Goal: Information Seeking & Learning: Learn about a topic

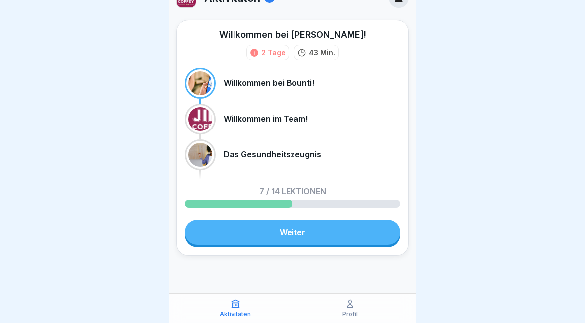
scroll to position [20, 0]
click at [215, 237] on link "Weiter" at bounding box center [292, 231] width 215 height 25
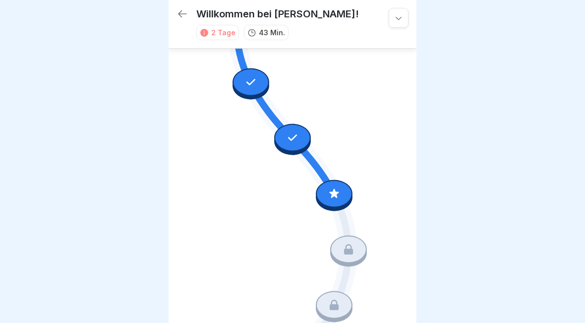
scroll to position [404, 0]
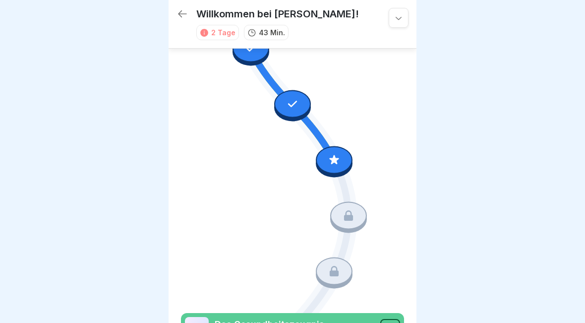
click at [339, 164] on icon at bounding box center [333, 159] width 13 height 13
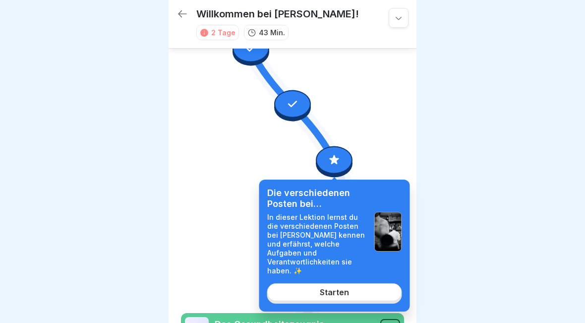
click at [296, 290] on link "Starten" at bounding box center [334, 292] width 135 height 18
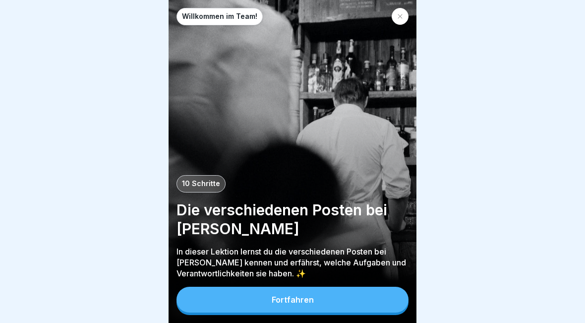
click at [215, 304] on button "Fortfahren" at bounding box center [292, 299] width 232 height 26
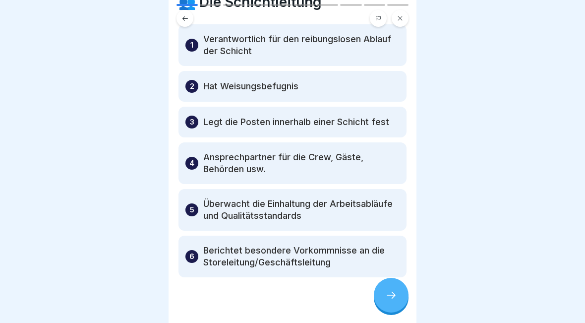
scroll to position [46, 0]
click at [394, 297] on icon at bounding box center [391, 295] width 12 height 12
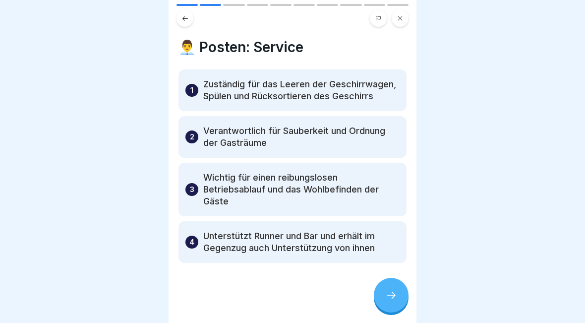
click at [388, 297] on icon at bounding box center [391, 295] width 12 height 12
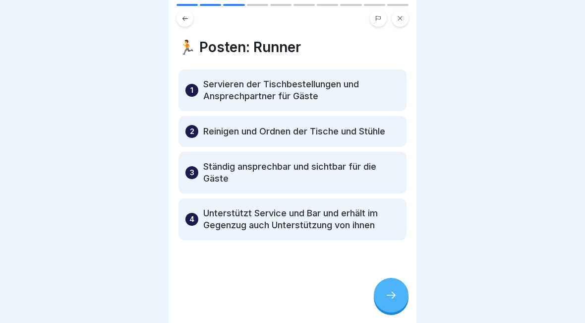
click at [386, 297] on icon at bounding box center [391, 295] width 12 height 12
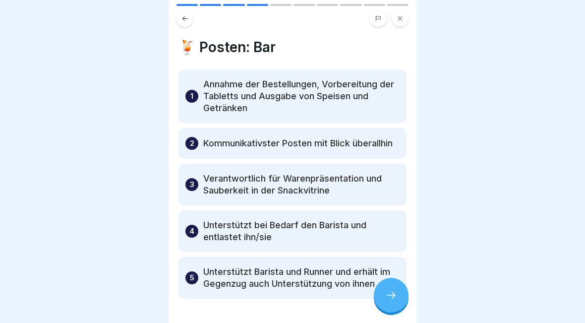
click at [386, 297] on icon at bounding box center [391, 295] width 12 height 12
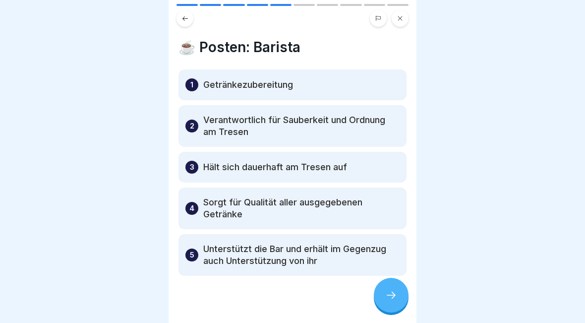
click at [391, 286] on div at bounding box center [391, 294] width 35 height 35
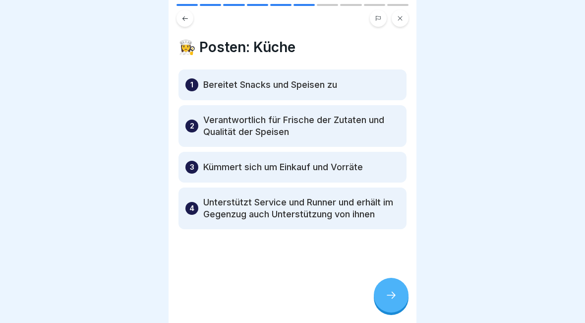
click at [393, 291] on icon at bounding box center [391, 295] width 12 height 12
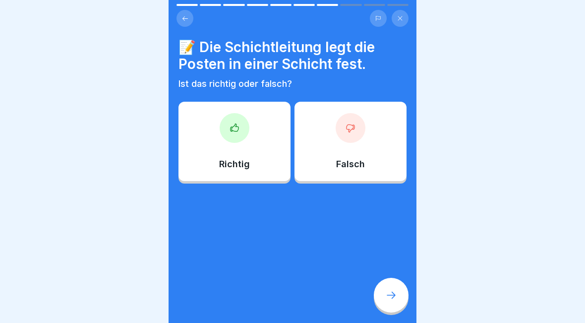
click at [248, 163] on p "Richtig" at bounding box center [234, 164] width 31 height 11
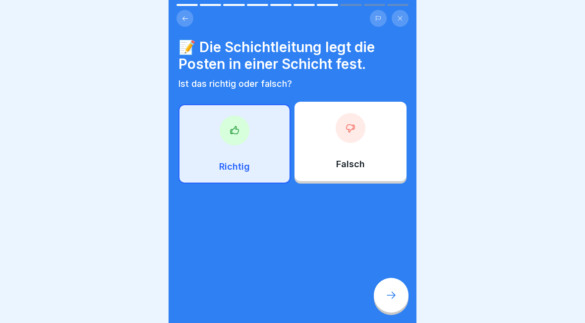
click at [387, 290] on icon at bounding box center [391, 295] width 12 height 12
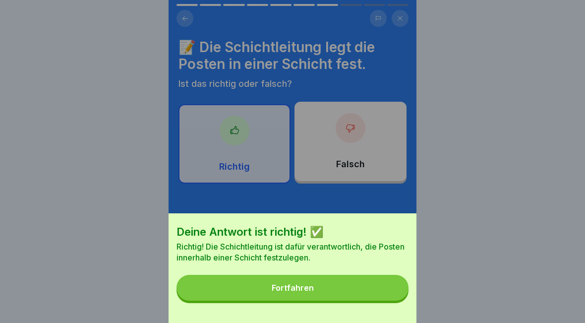
click at [366, 277] on button "Fortfahren" at bounding box center [292, 287] width 232 height 26
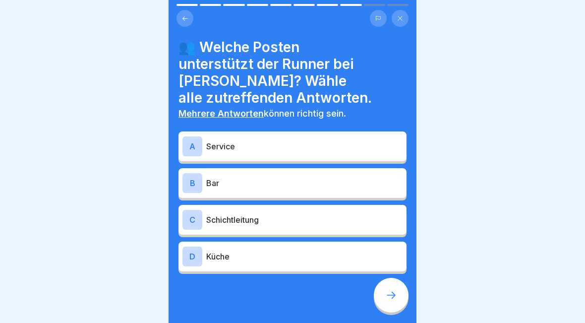
click at [358, 140] on p "Service" at bounding box center [304, 146] width 196 height 12
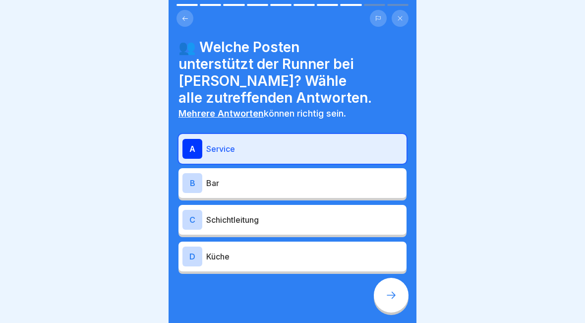
click at [347, 174] on div "B Bar" at bounding box center [292, 183] width 220 height 20
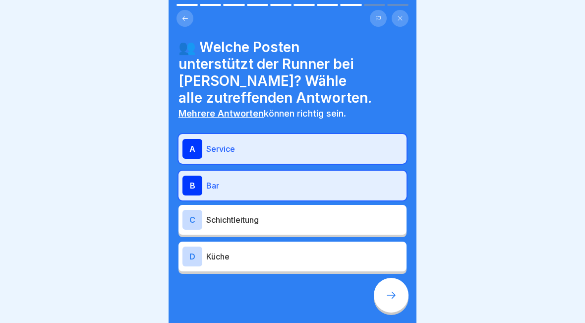
click at [394, 298] on icon at bounding box center [391, 295] width 12 height 12
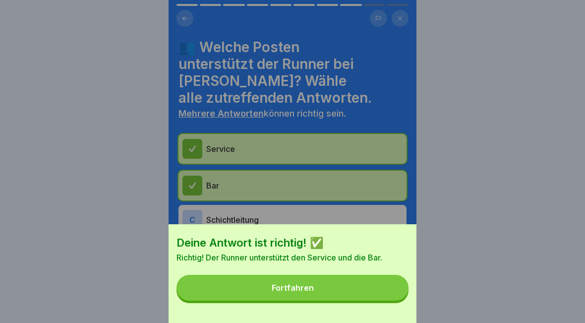
click at [363, 284] on button "Fortfahren" at bounding box center [292, 287] width 232 height 26
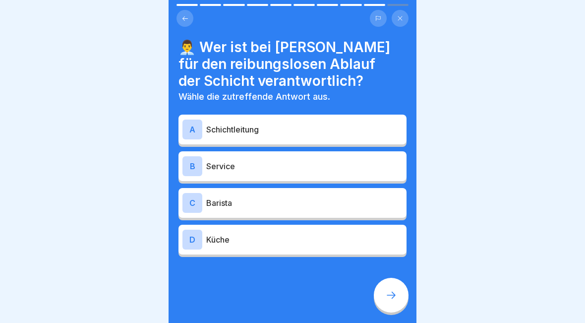
click at [353, 127] on p "Schichtleitung" at bounding box center [304, 129] width 196 height 12
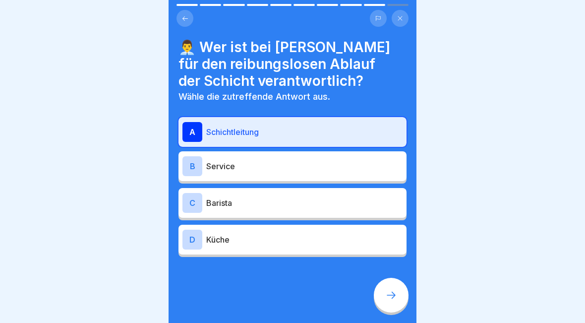
click at [397, 302] on div at bounding box center [391, 294] width 35 height 35
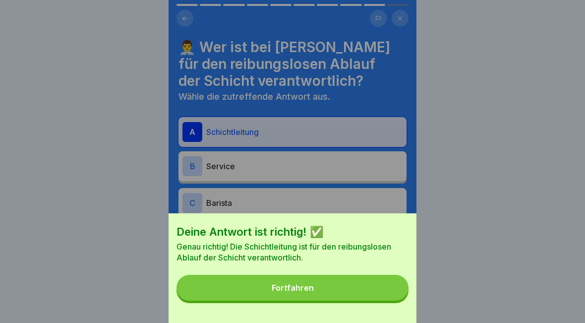
click at [376, 284] on button "Fortfahren" at bounding box center [292, 287] width 232 height 26
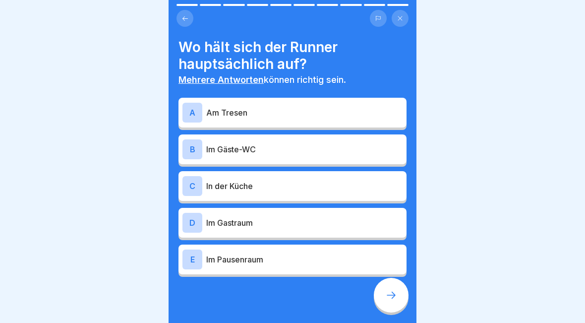
click at [344, 220] on p "Im Gastraum" at bounding box center [304, 223] width 196 height 12
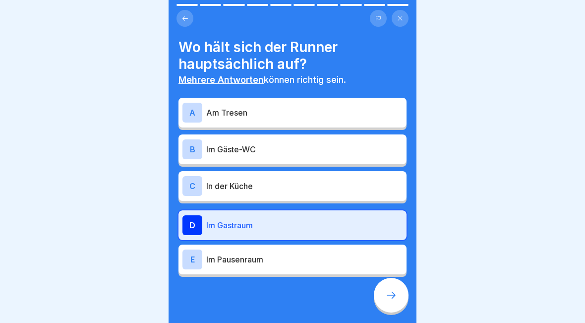
click at [346, 200] on div "C In der Küche" at bounding box center [292, 186] width 228 height 30
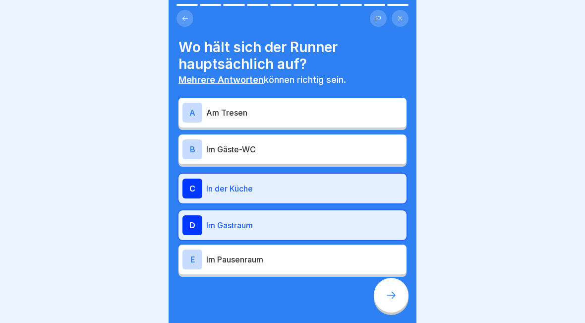
click at [376, 183] on p "In der Küche" at bounding box center [304, 188] width 196 height 12
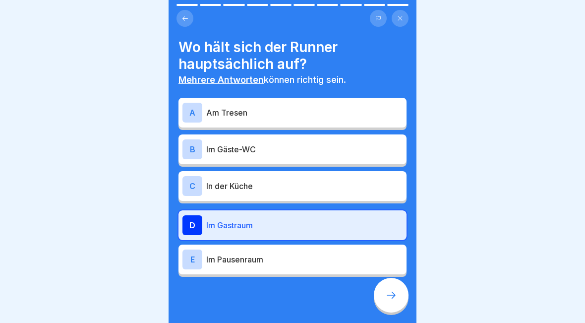
click at [394, 293] on icon at bounding box center [391, 295] width 12 height 12
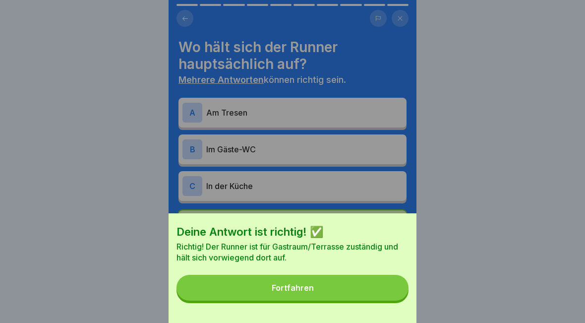
click at [362, 289] on button "Fortfahren" at bounding box center [292, 287] width 232 height 26
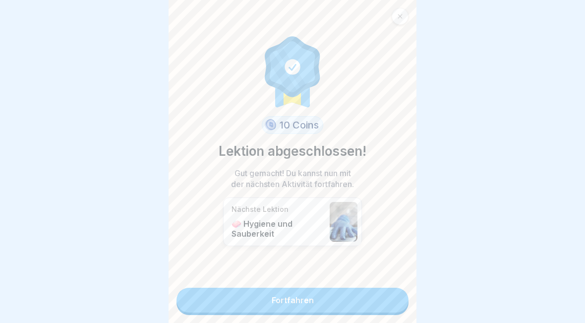
click at [364, 300] on link "Fortfahren" at bounding box center [292, 299] width 232 height 25
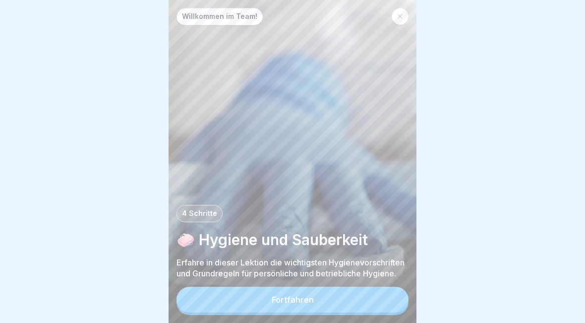
click at [333, 306] on button "Fortfahren" at bounding box center [292, 299] width 232 height 26
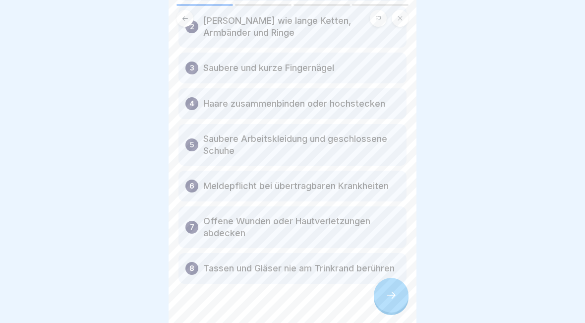
scroll to position [130, 0]
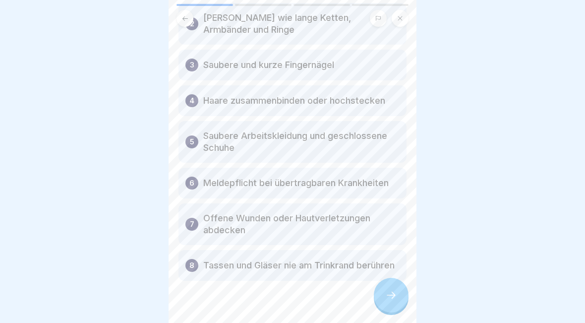
click at [391, 291] on icon at bounding box center [391, 295] width 12 height 12
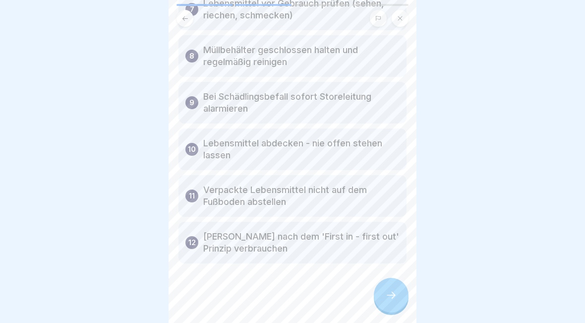
scroll to position [377, 0]
click at [392, 287] on div at bounding box center [391, 294] width 35 height 35
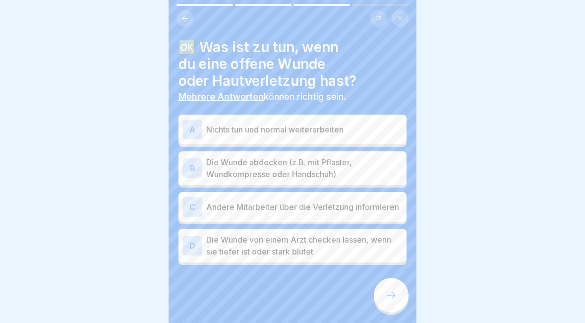
click at [369, 166] on p "Die Wunde abdecken (z.B. mit Pflaster, Wundkompresse oder Handschuh)" at bounding box center [304, 168] width 196 height 24
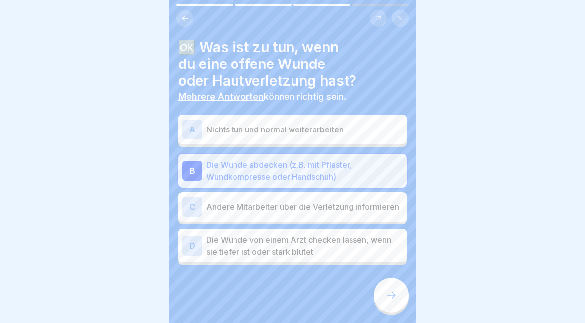
click at [396, 292] on icon at bounding box center [391, 295] width 12 height 12
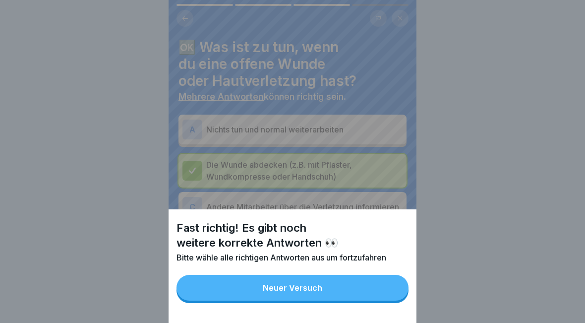
click at [374, 288] on button "Neuer Versuch" at bounding box center [292, 287] width 232 height 26
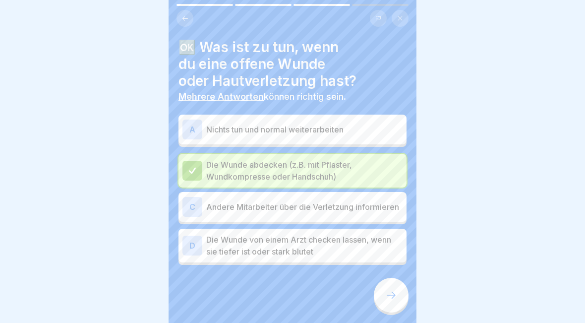
click at [391, 298] on icon at bounding box center [391, 295] width 12 height 12
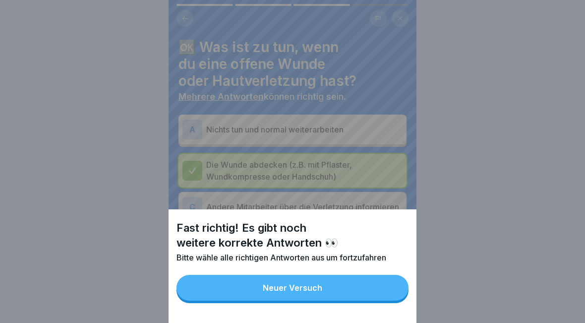
click at [323, 289] on button "Neuer Versuch" at bounding box center [292, 287] width 232 height 26
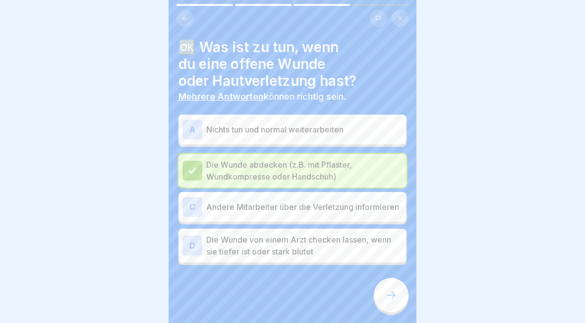
click at [380, 249] on p "Die Wunde von einem Arzt checken lassen, wenn sie tiefer ist oder stark blutet" at bounding box center [304, 245] width 196 height 24
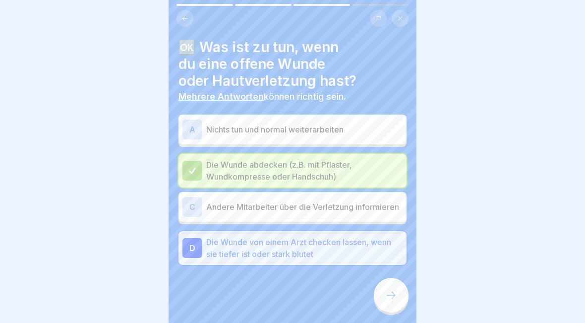
click at [392, 280] on div at bounding box center [391, 294] width 35 height 35
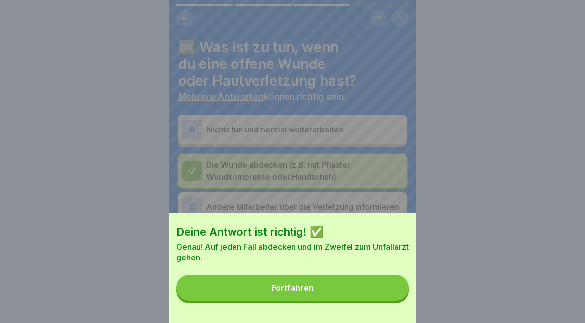
click at [345, 290] on button "Fortfahren" at bounding box center [292, 287] width 232 height 26
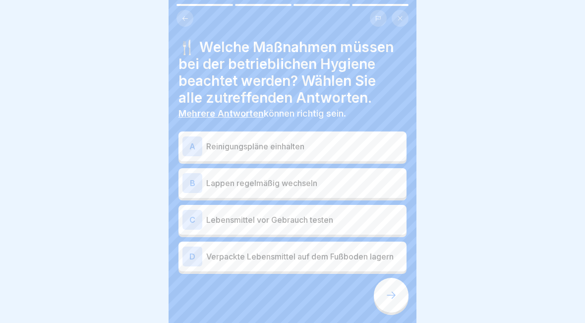
click at [368, 147] on p "Reinigungspläne einhalten" at bounding box center [304, 146] width 196 height 12
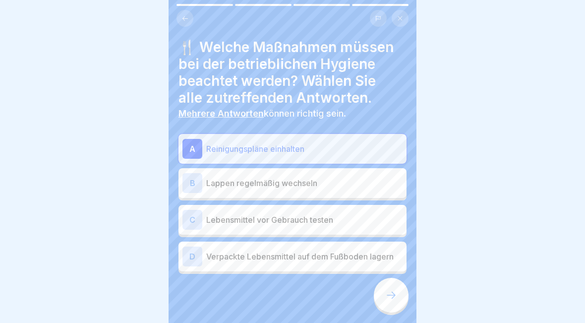
click at [362, 187] on p "Lappen regelmäßig wechseln" at bounding box center [304, 183] width 196 height 12
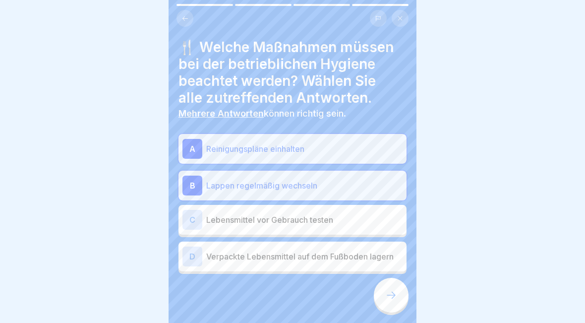
click at [379, 224] on p "Lebensmittel vor Gebrauch testen" at bounding box center [304, 220] width 196 height 12
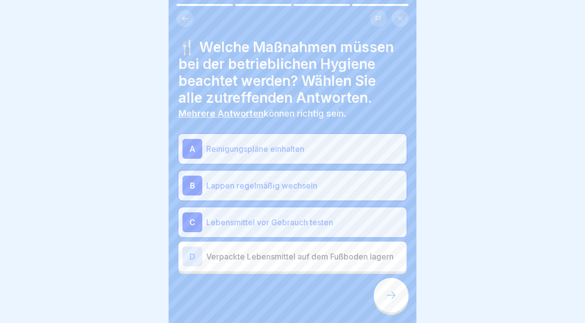
click at [378, 229] on div "C Lebensmittel vor Gebrauch testen" at bounding box center [292, 222] width 220 height 20
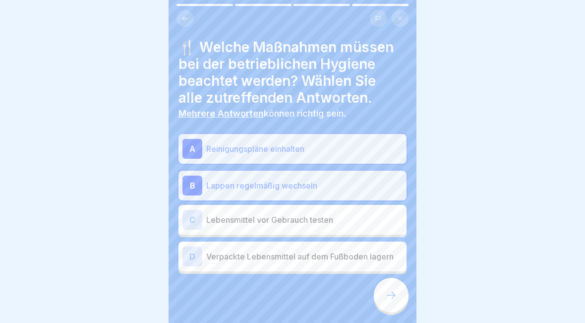
click at [389, 291] on icon at bounding box center [391, 295] width 12 height 12
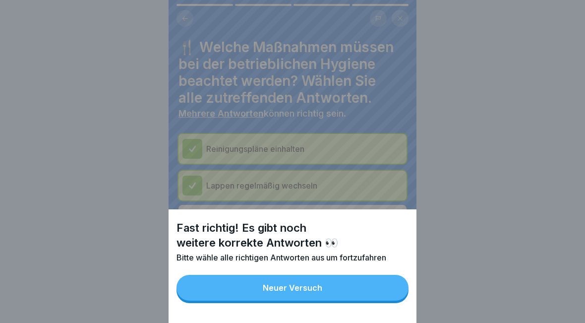
click at [354, 294] on button "Neuer Versuch" at bounding box center [292, 287] width 232 height 26
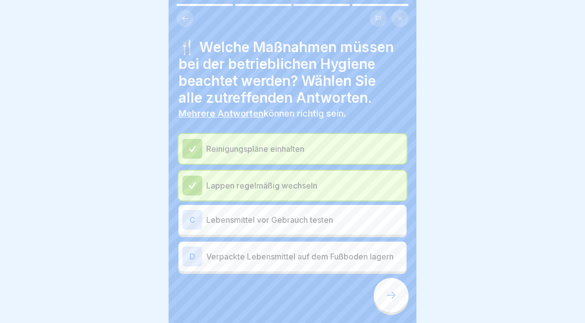
click at [382, 217] on p "Lebensmittel vor Gebrauch testen" at bounding box center [304, 220] width 196 height 12
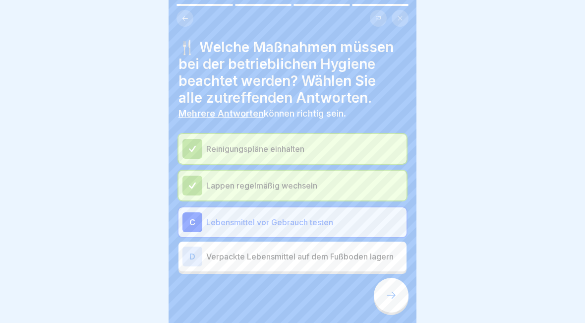
click at [392, 297] on icon at bounding box center [390, 294] width 9 height 7
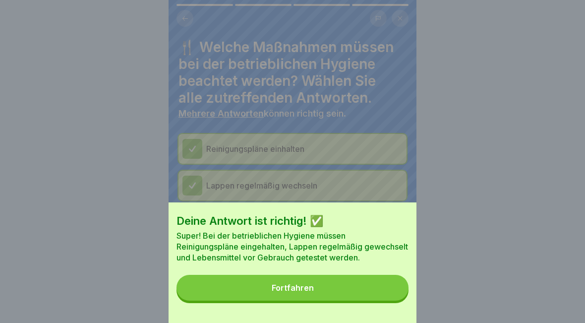
click at [365, 279] on button "Fortfahren" at bounding box center [292, 287] width 232 height 26
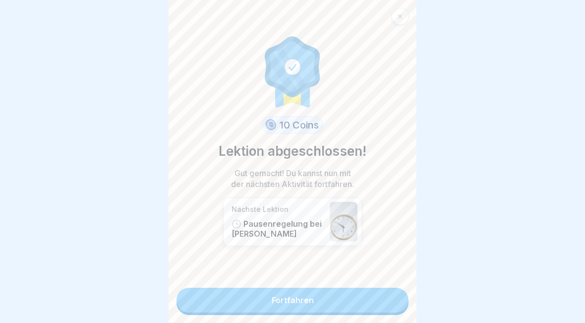
click at [397, 21] on div at bounding box center [399, 16] width 17 height 17
